Goal: Transaction & Acquisition: Download file/media

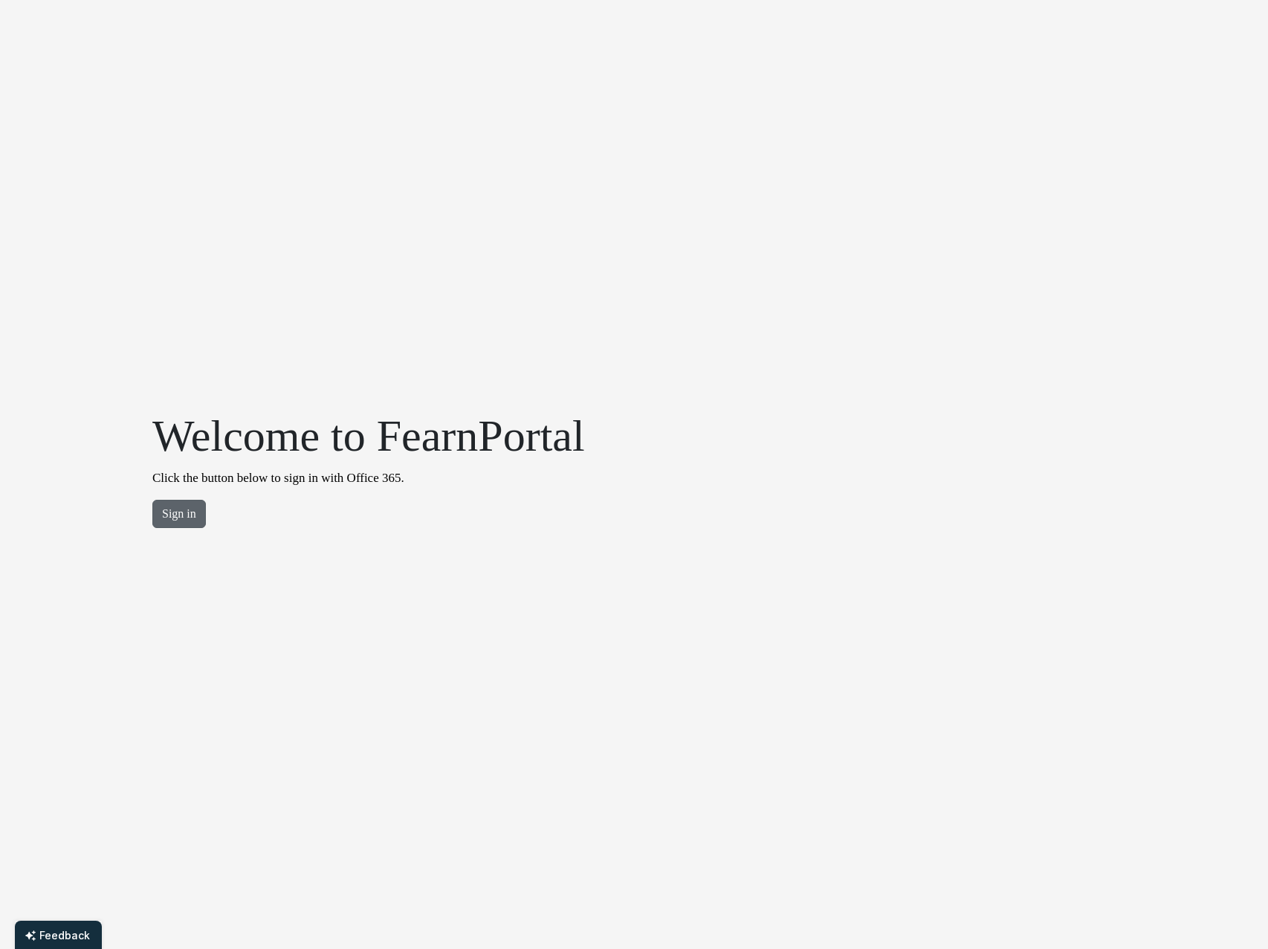
click at [173, 518] on button "Sign in" at bounding box center [179, 514] width 54 height 28
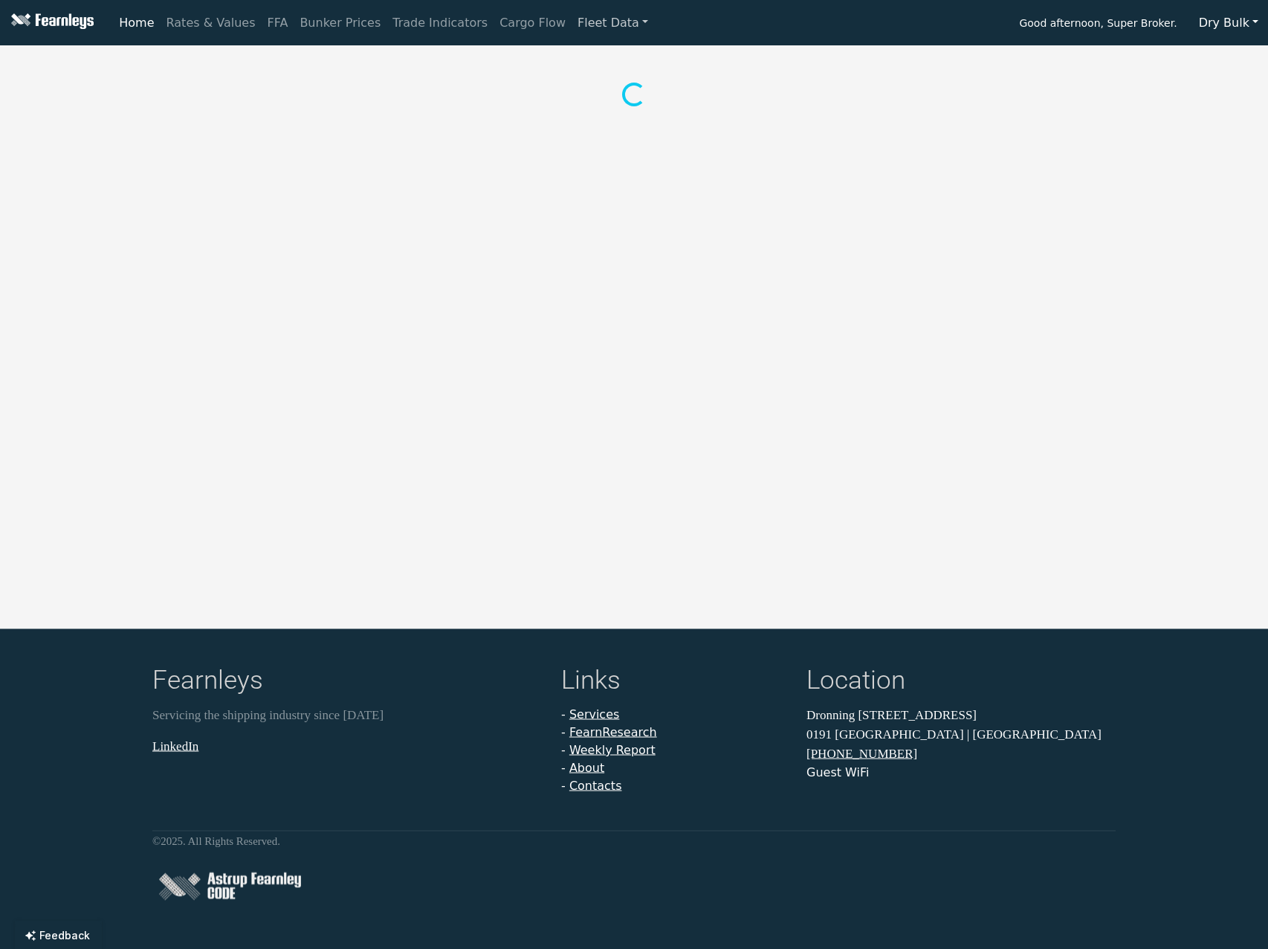
click at [572, 28] on link "Fleet Data" at bounding box center [613, 23] width 83 height 30
click at [1229, 25] on button "Dry Bulk" at bounding box center [1229, 23] width 79 height 28
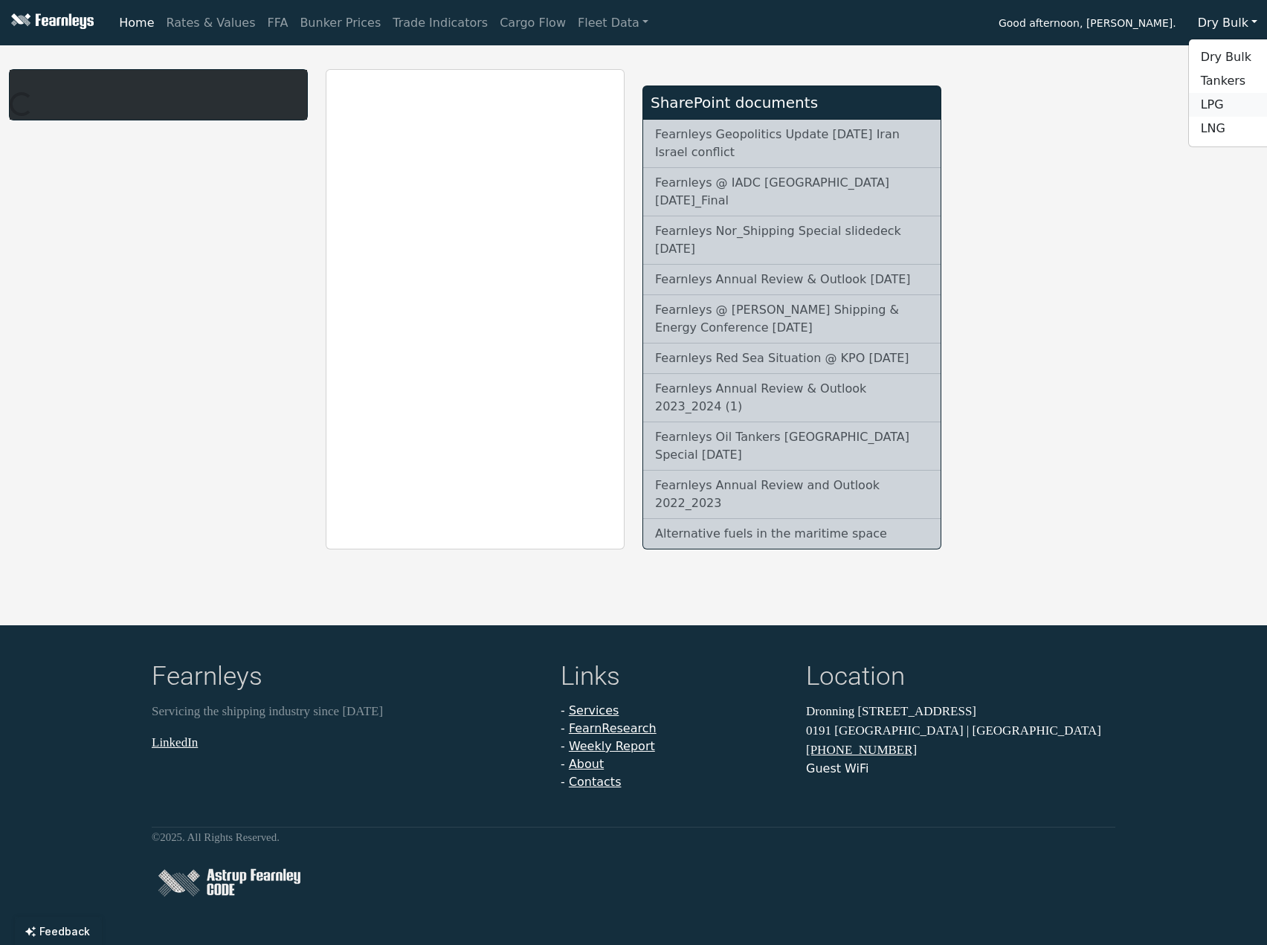
click at [1228, 102] on link "LPG" at bounding box center [1247, 105] width 117 height 24
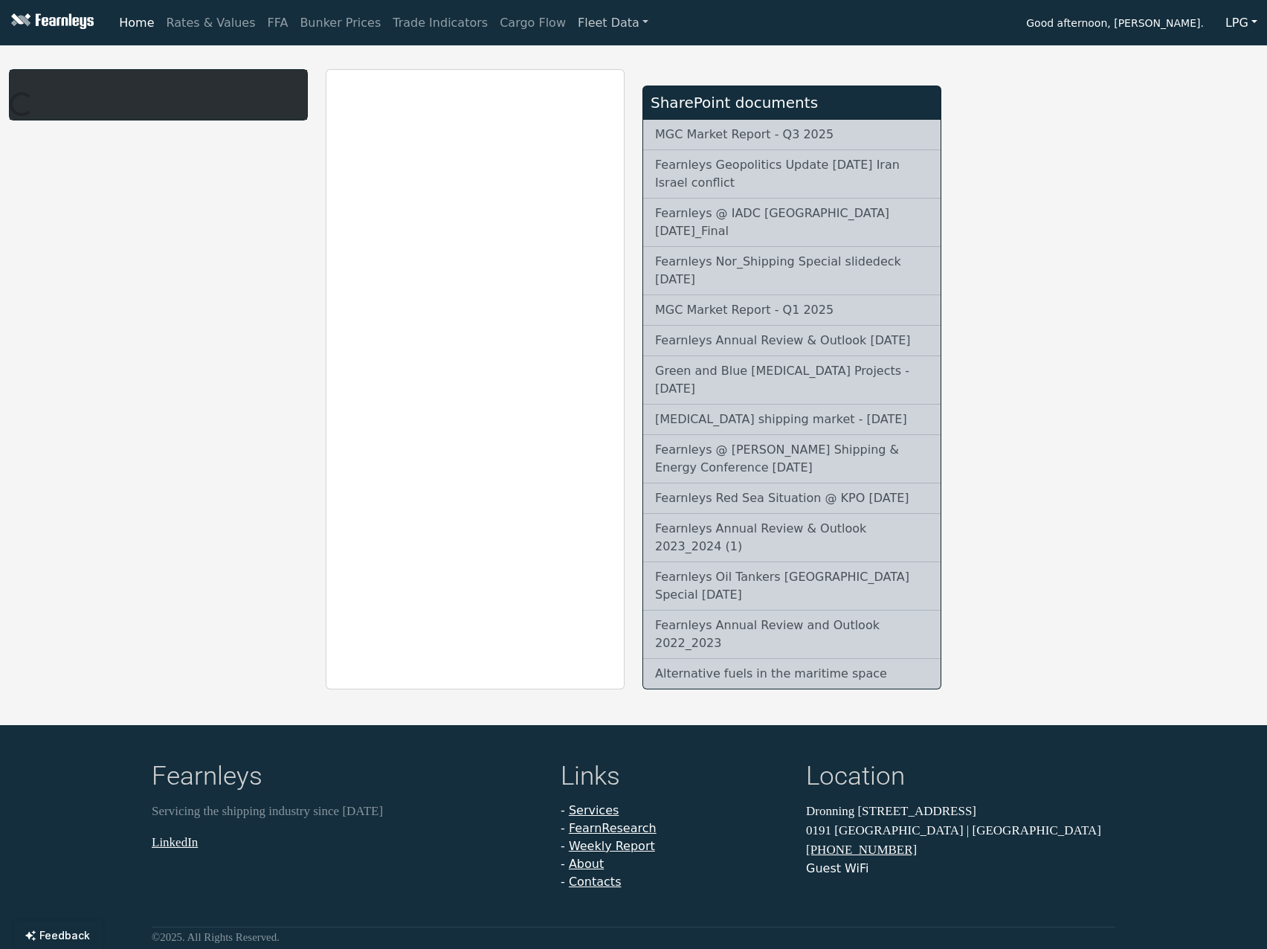
click at [574, 28] on link "Fleet Data" at bounding box center [613, 23] width 83 height 30
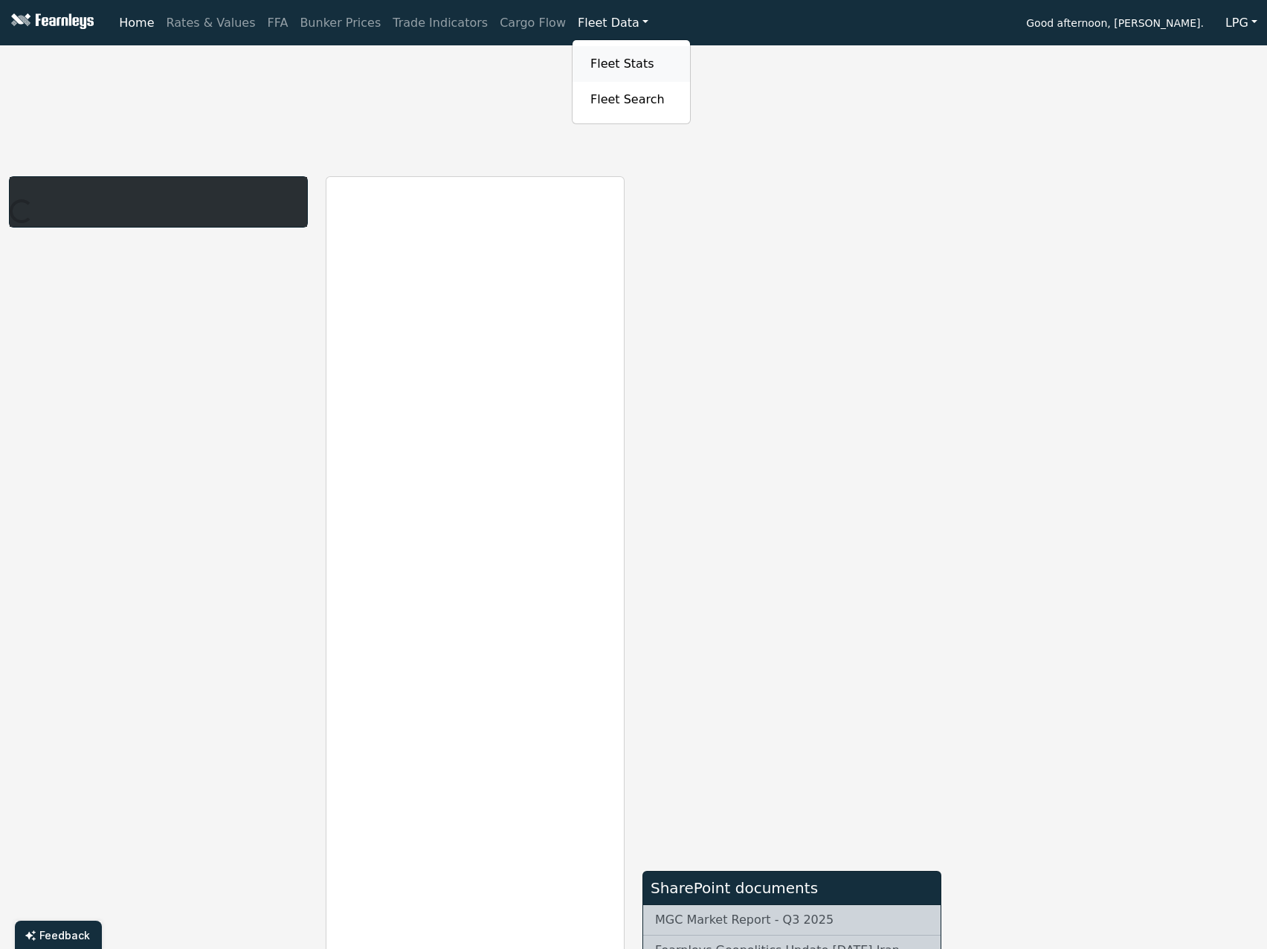
click at [584, 59] on link "Fleet Stats" at bounding box center [631, 64] width 94 height 30
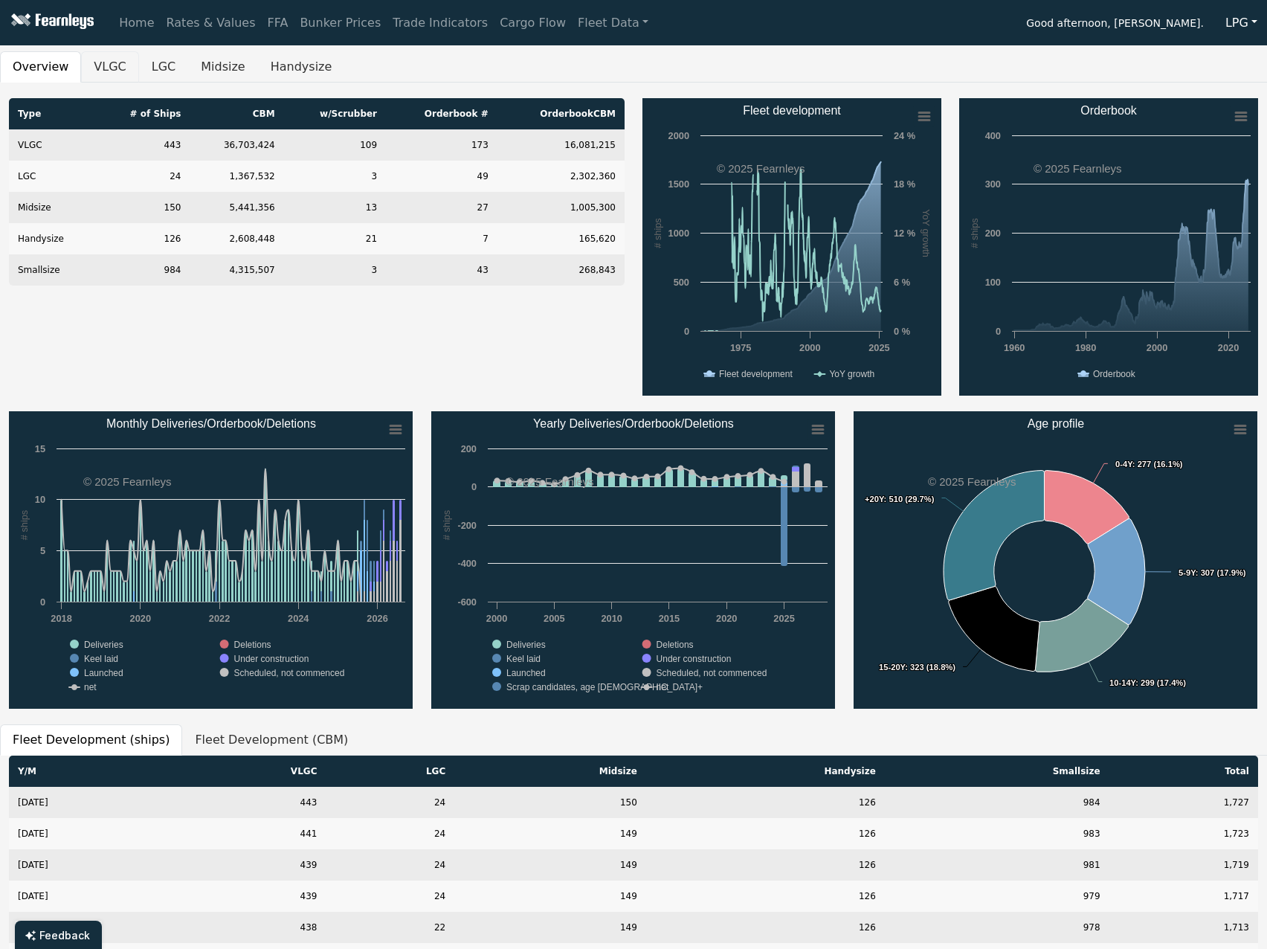
click at [118, 62] on button "VLGC" at bounding box center [109, 66] width 57 height 31
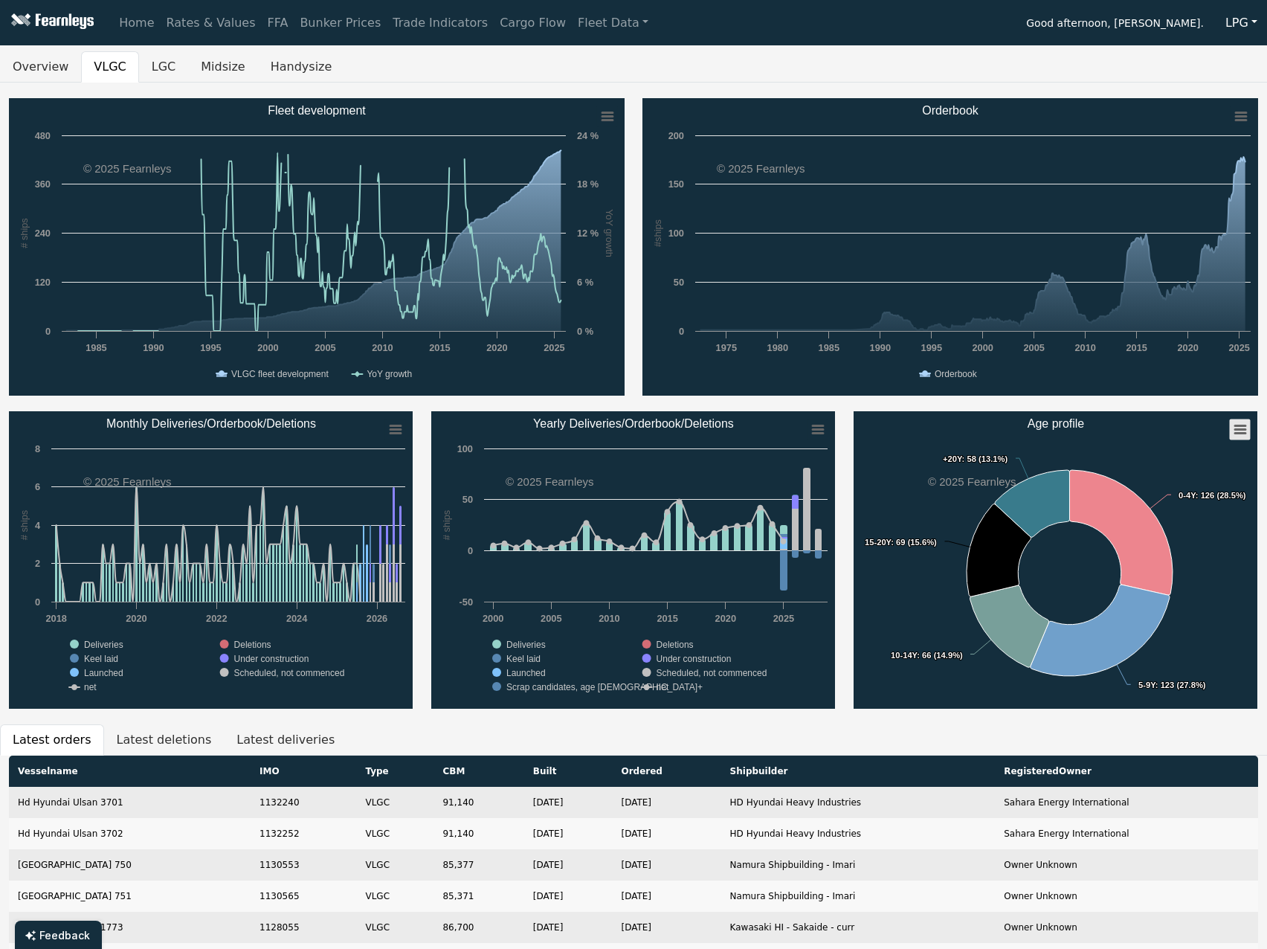
click at [1237, 426] on icon "Age profile" at bounding box center [1240, 429] width 10 height 7
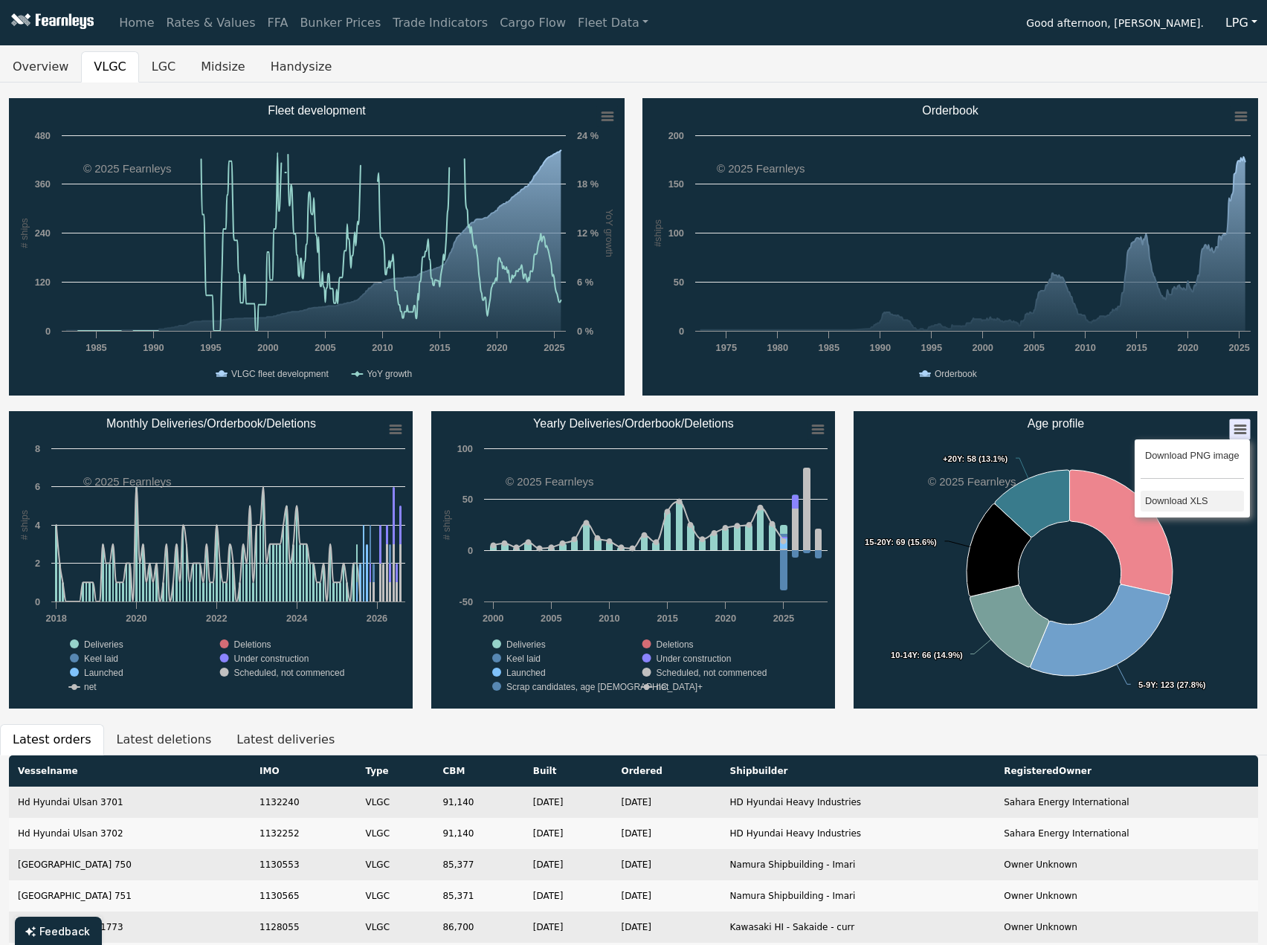
click at [1213, 500] on li "Download XLS" at bounding box center [1192, 501] width 103 height 21
